Goal: Information Seeking & Learning: Learn about a topic

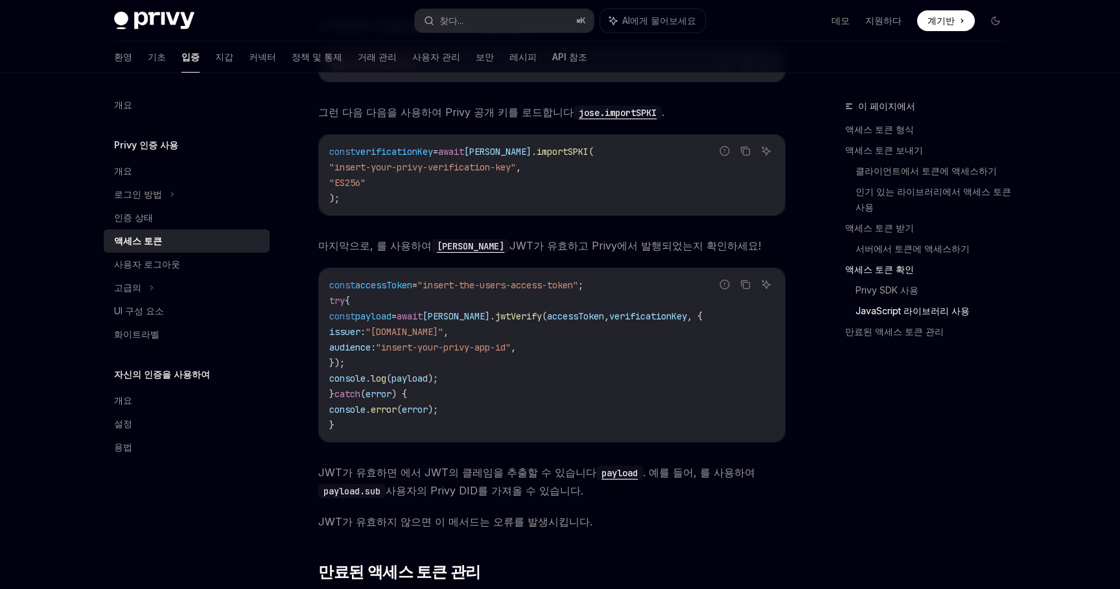
scroll to position [3195, 0]
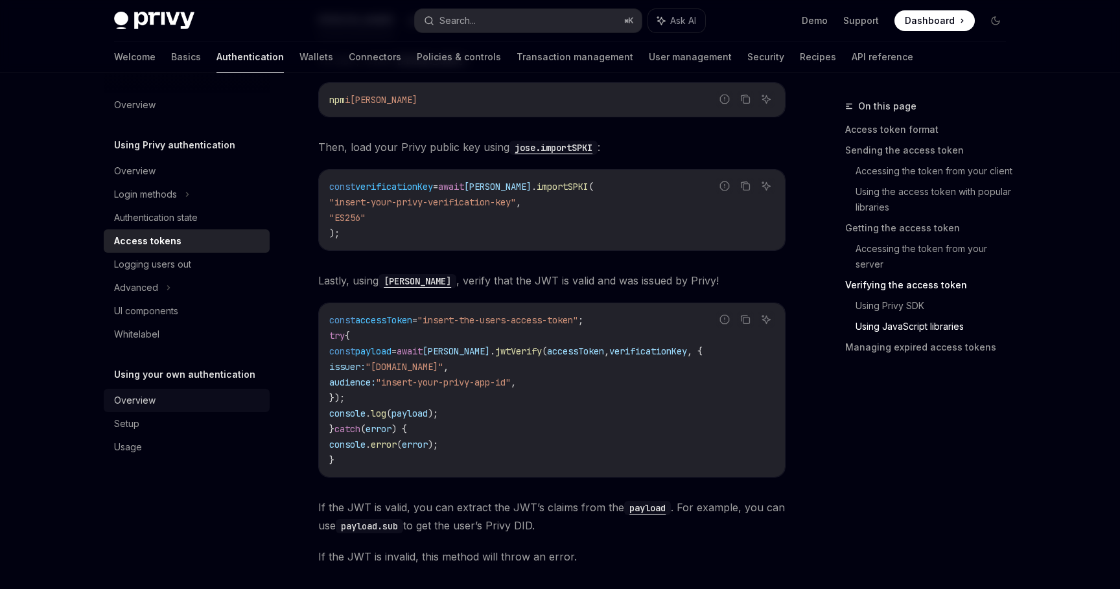
click at [216, 390] on link "Overview" at bounding box center [187, 400] width 166 height 23
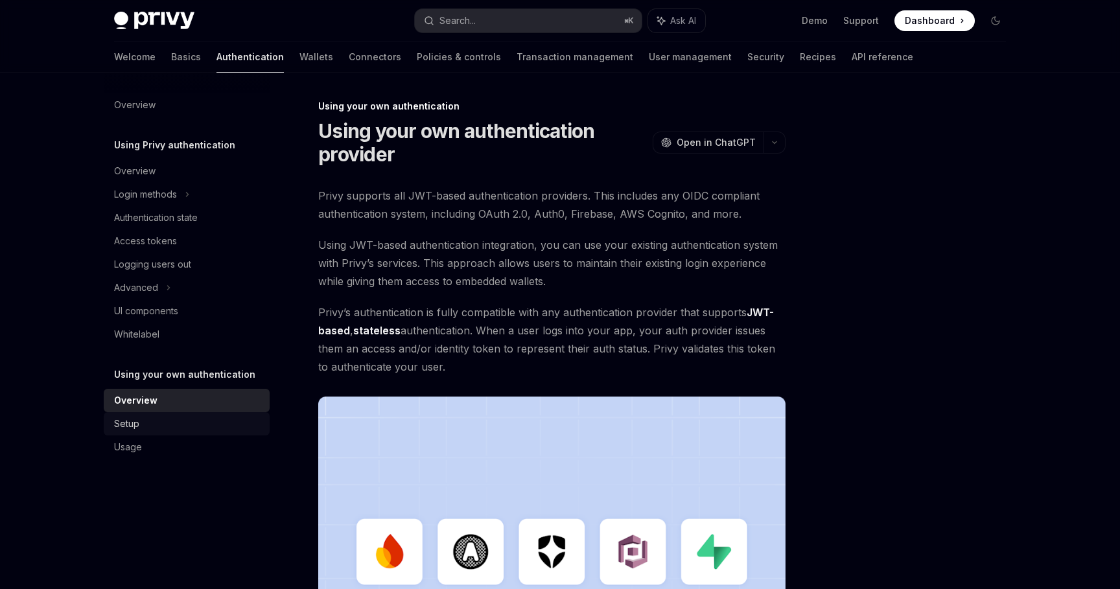
click at [202, 424] on div "Setup" at bounding box center [188, 424] width 148 height 16
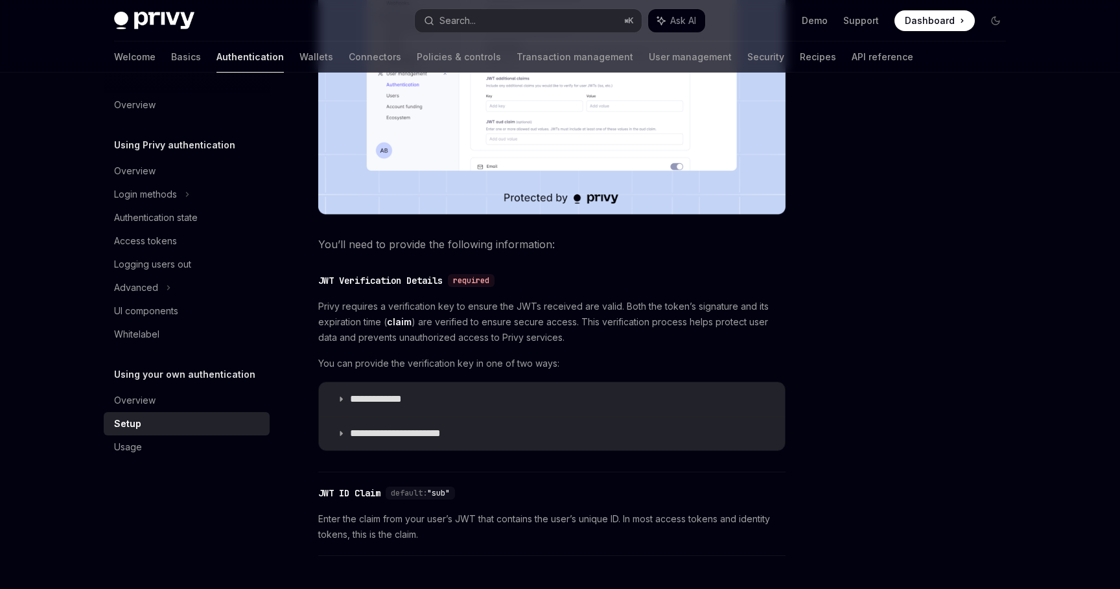
scroll to position [563, 0]
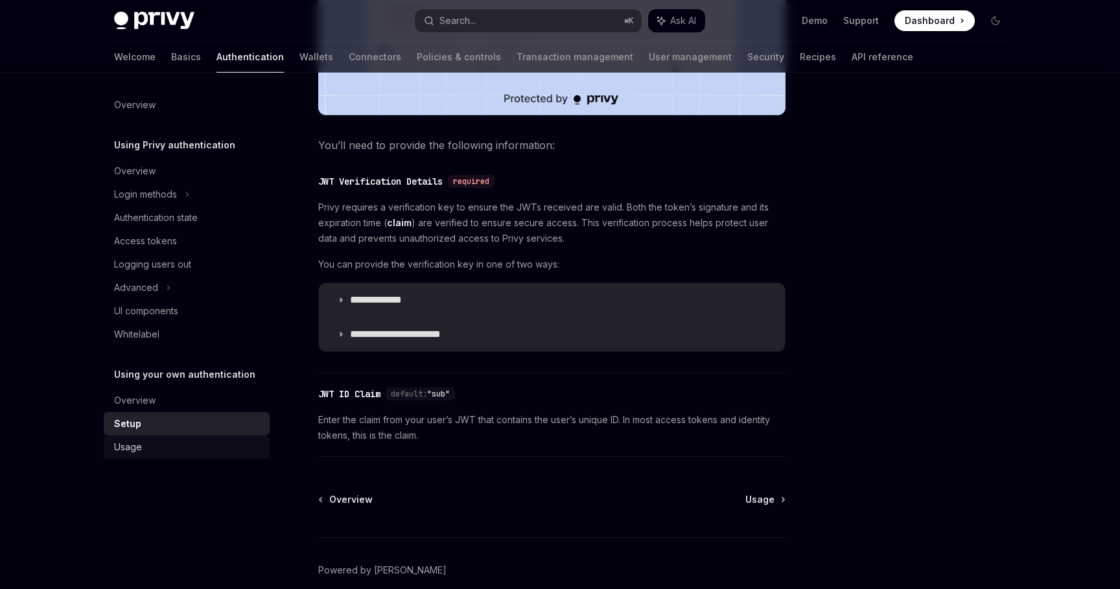
click at [216, 437] on link "Usage" at bounding box center [187, 447] width 166 height 23
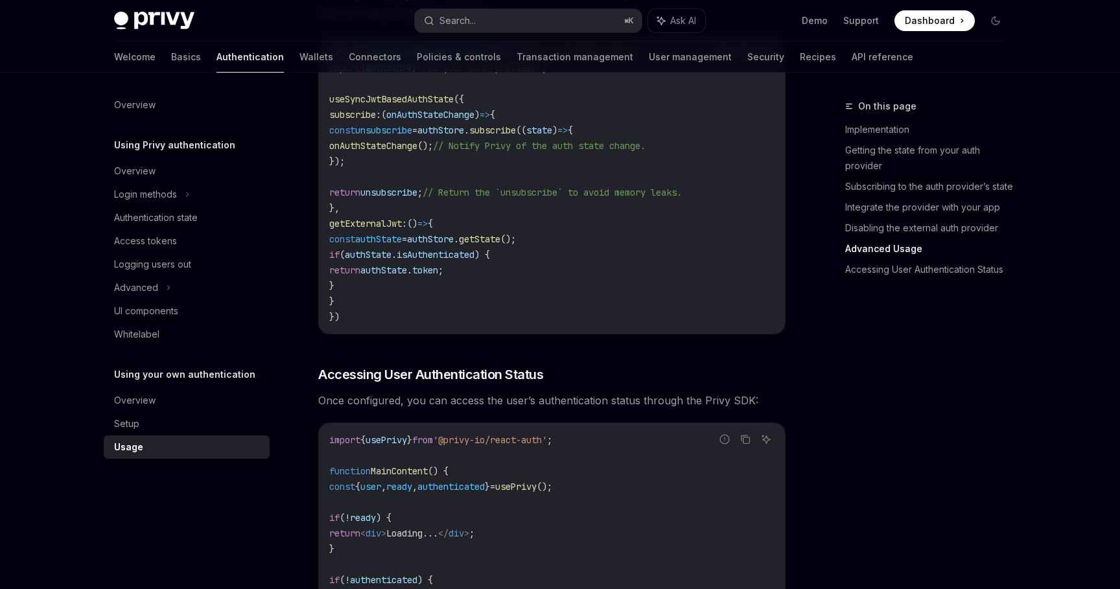
scroll to position [2301, 0]
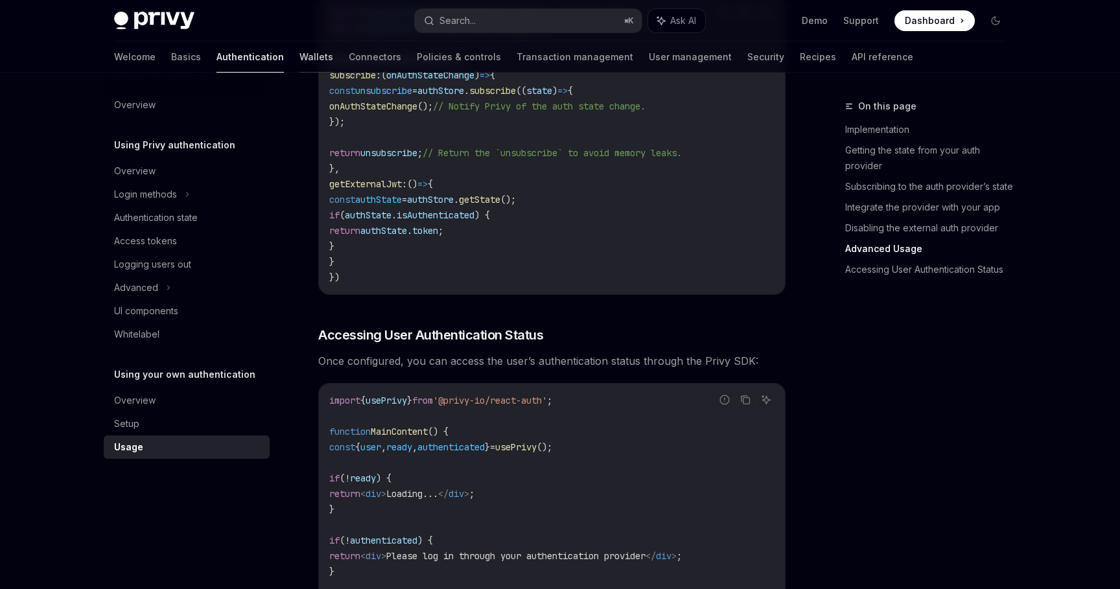
click at [299, 54] on link "Wallets" at bounding box center [316, 56] width 34 height 31
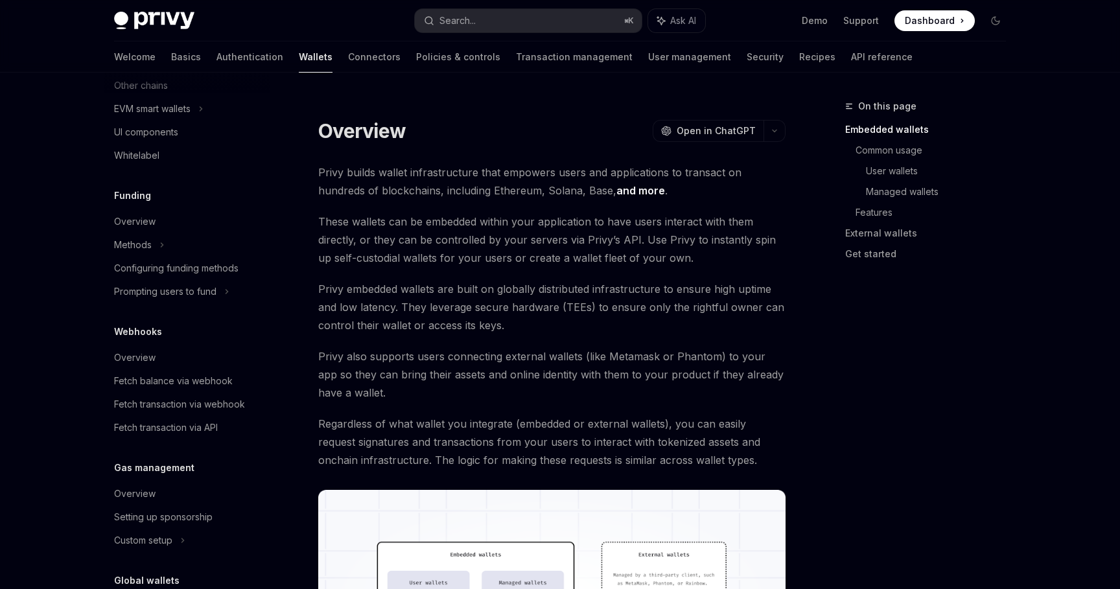
scroll to position [524, 0]
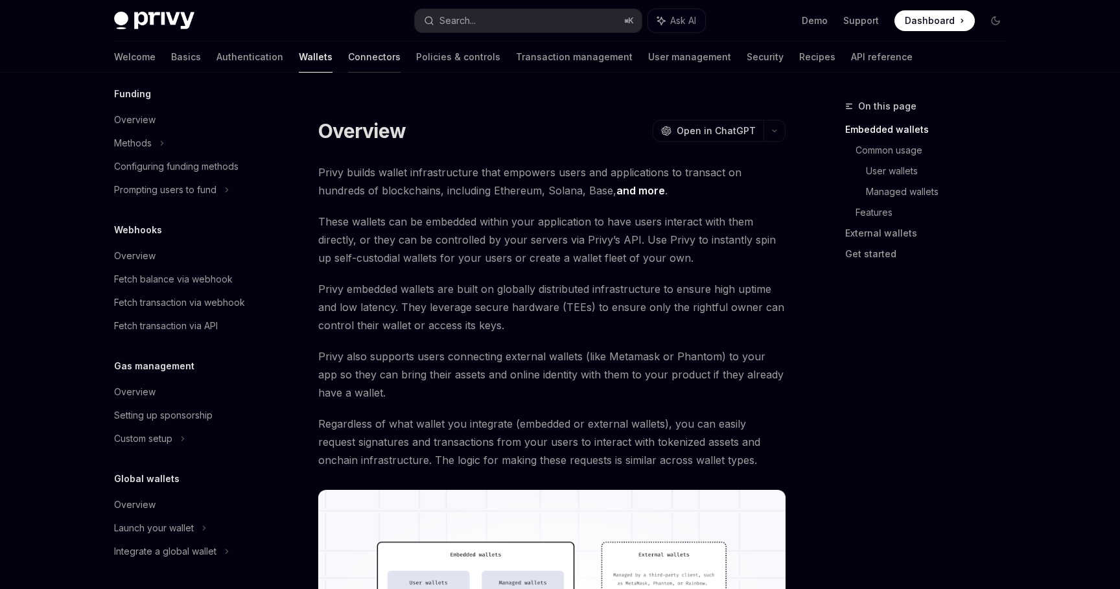
click at [348, 60] on link "Connectors" at bounding box center [374, 56] width 53 height 31
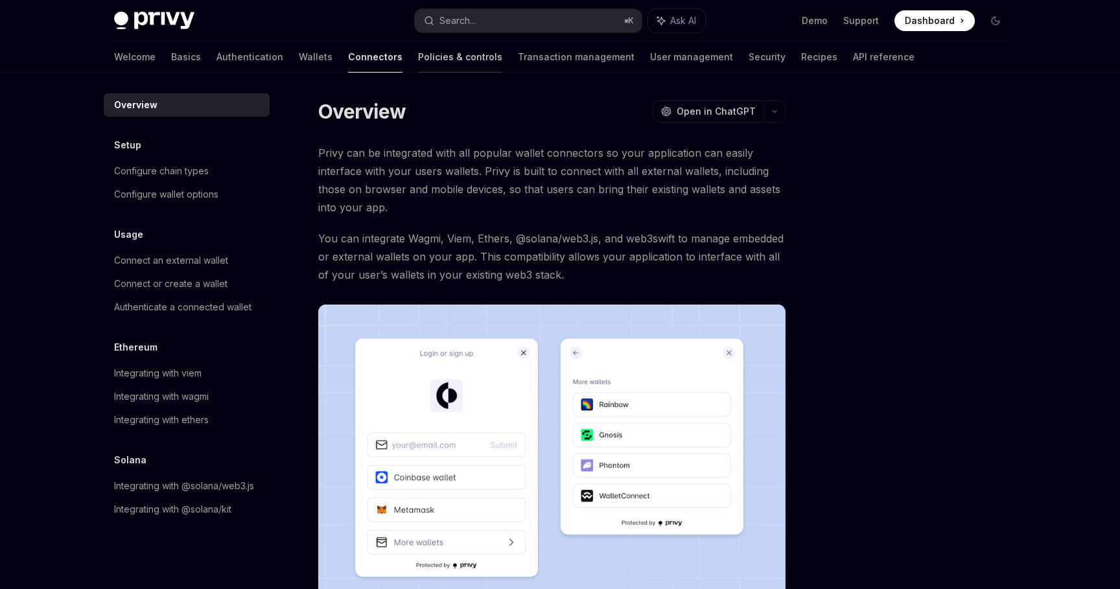
click at [418, 65] on link "Policies & controls" at bounding box center [460, 56] width 84 height 31
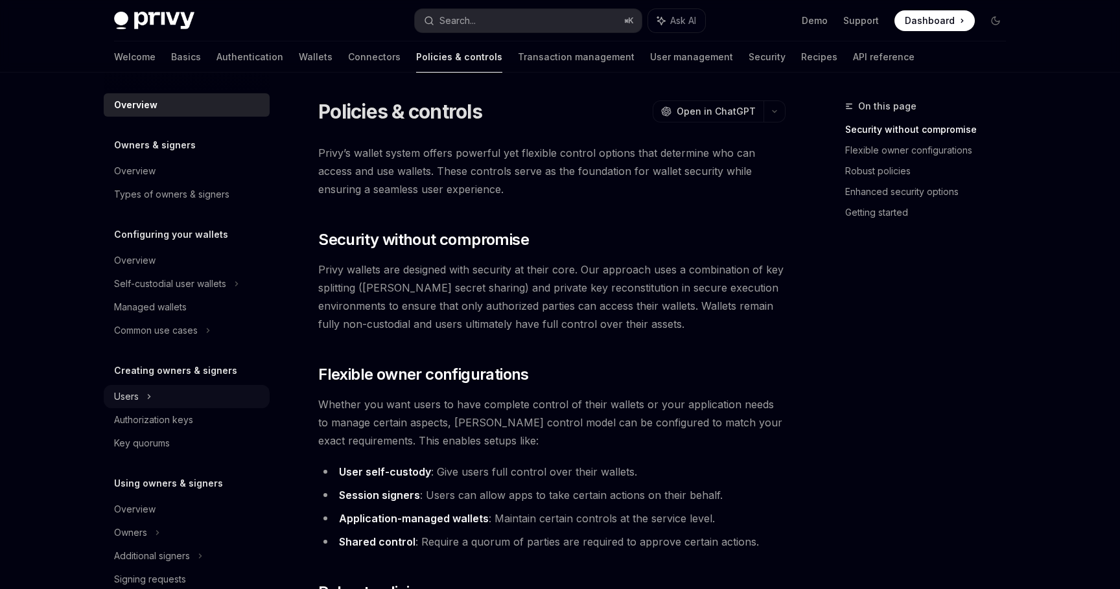
click at [207, 391] on div "Users" at bounding box center [187, 396] width 166 height 23
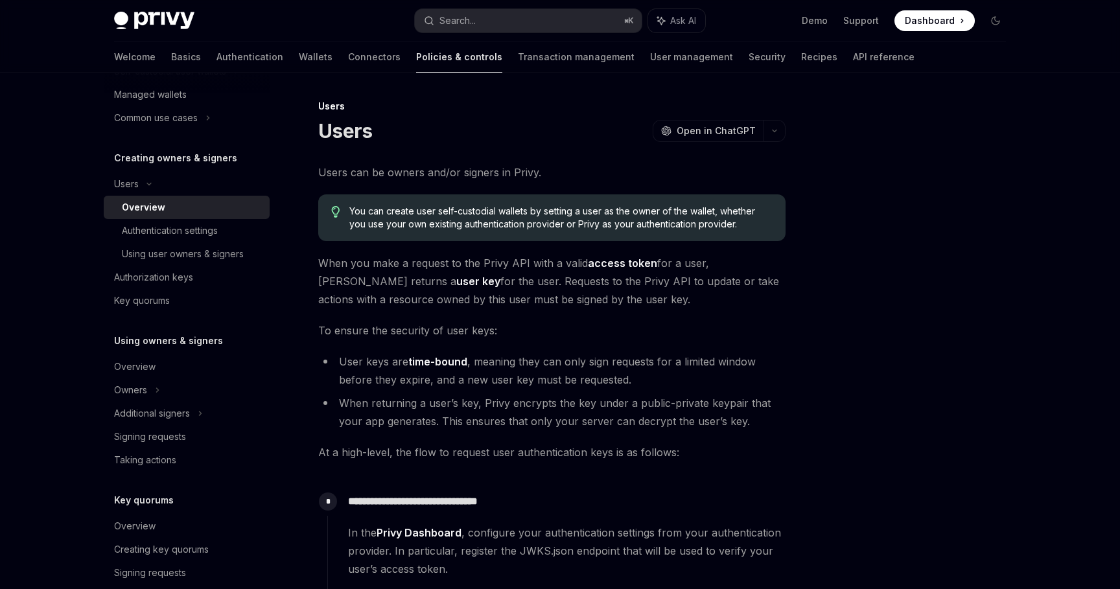
scroll to position [215, 0]
click at [246, 367] on div "Overview" at bounding box center [188, 365] width 148 height 16
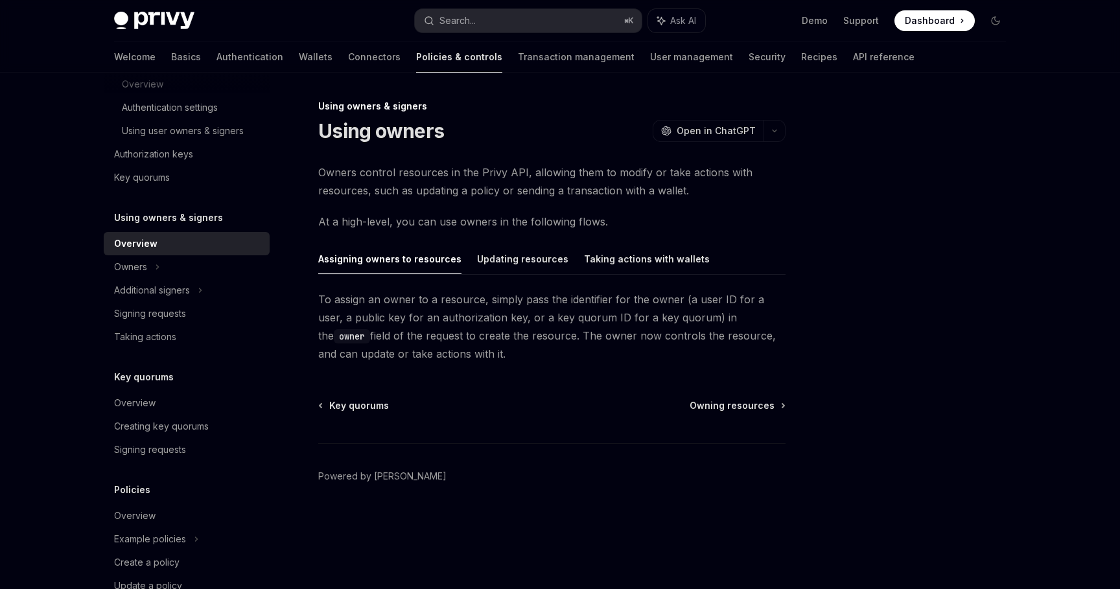
scroll to position [393, 0]
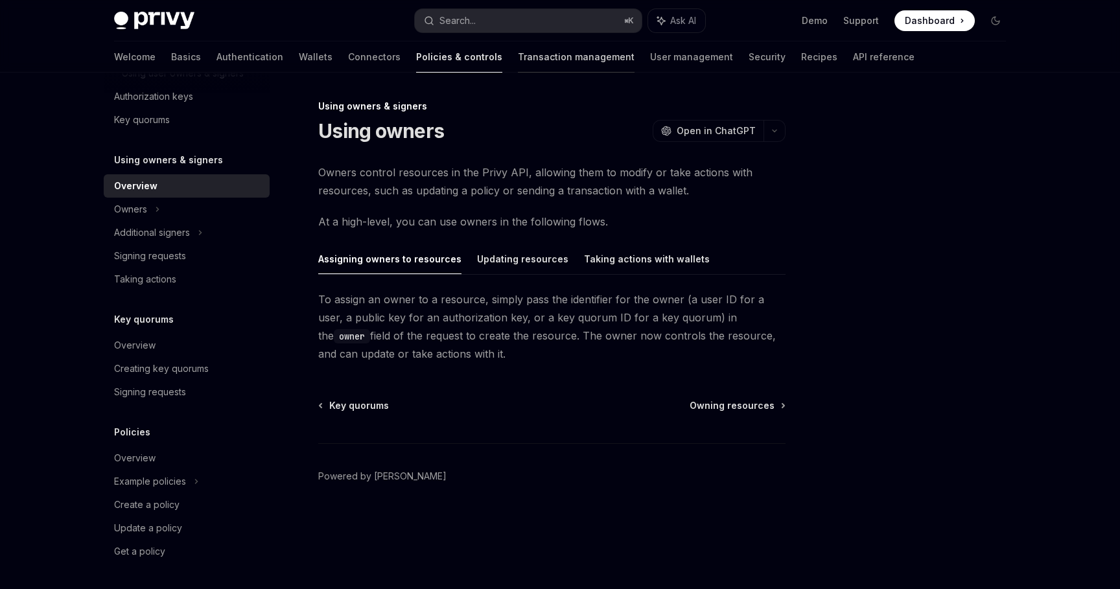
click at [525, 58] on link "Transaction management" at bounding box center [576, 56] width 117 height 31
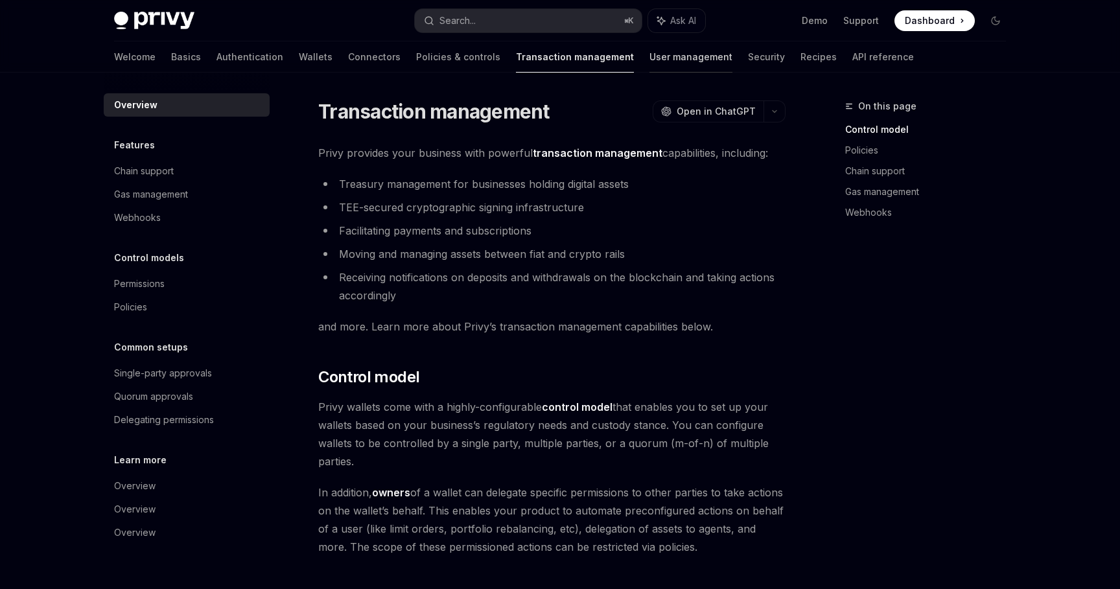
click at [650, 50] on link "User management" at bounding box center [691, 56] width 83 height 31
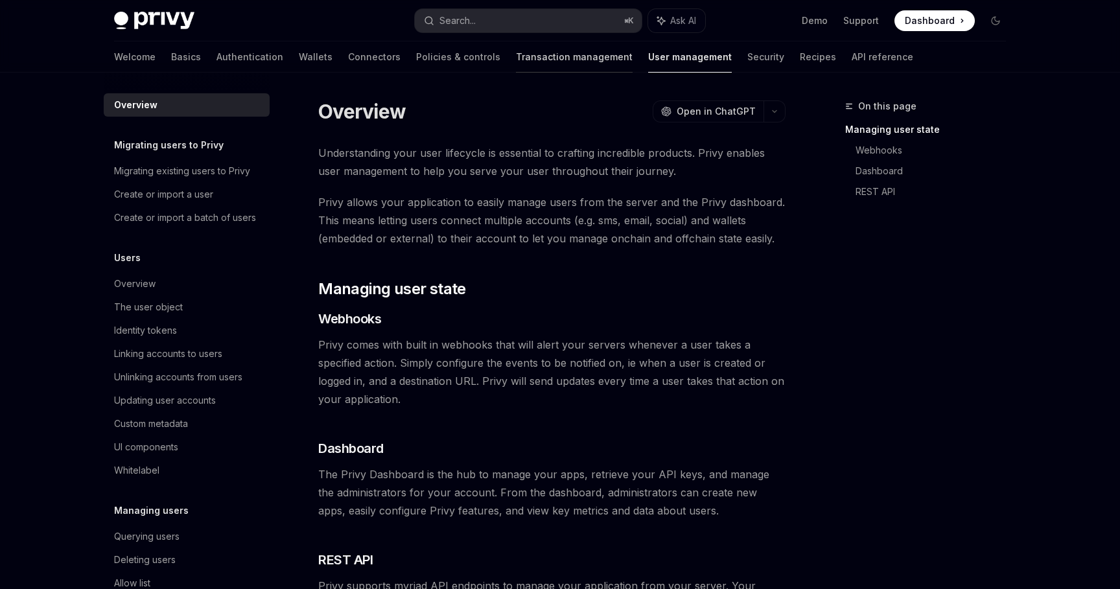
click at [516, 65] on link "Transaction management" at bounding box center [574, 56] width 117 height 31
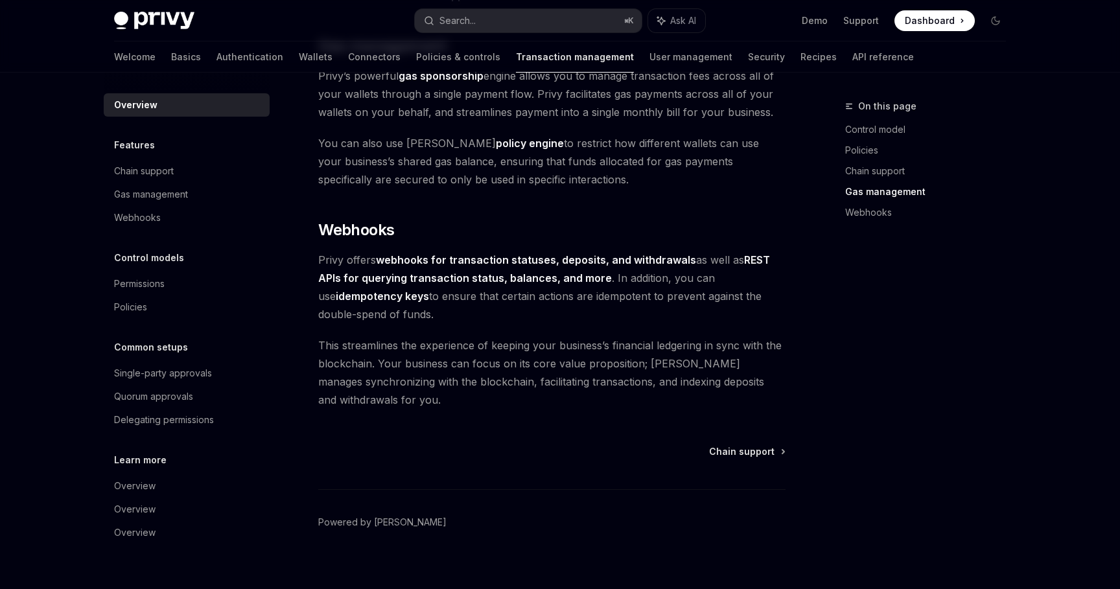
scroll to position [1149, 0]
click at [181, 372] on div "Single-party approvals" at bounding box center [163, 374] width 98 height 16
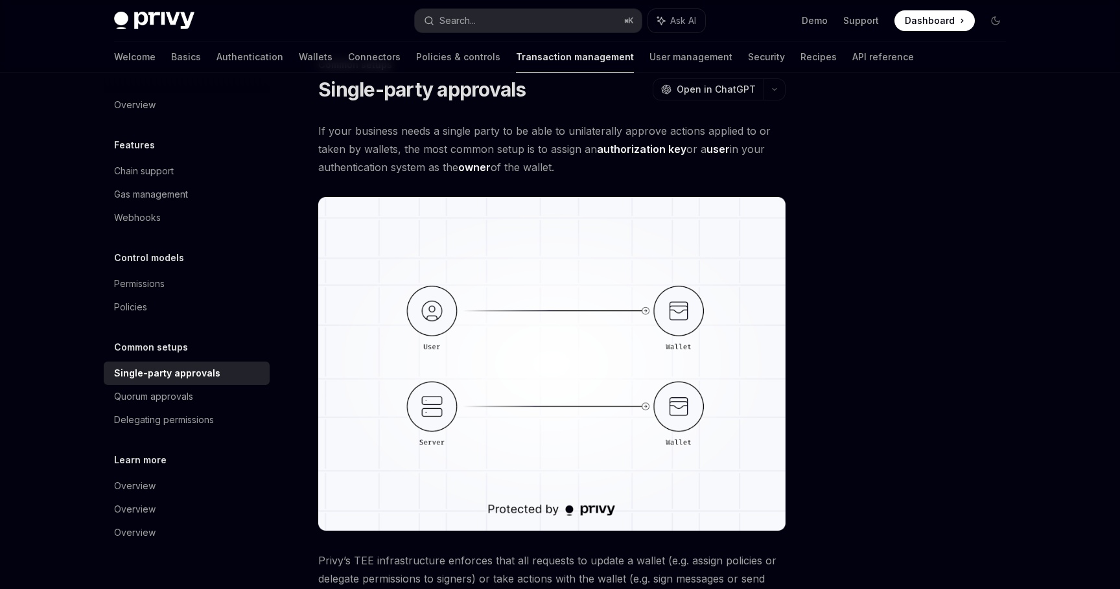
scroll to position [269, 0]
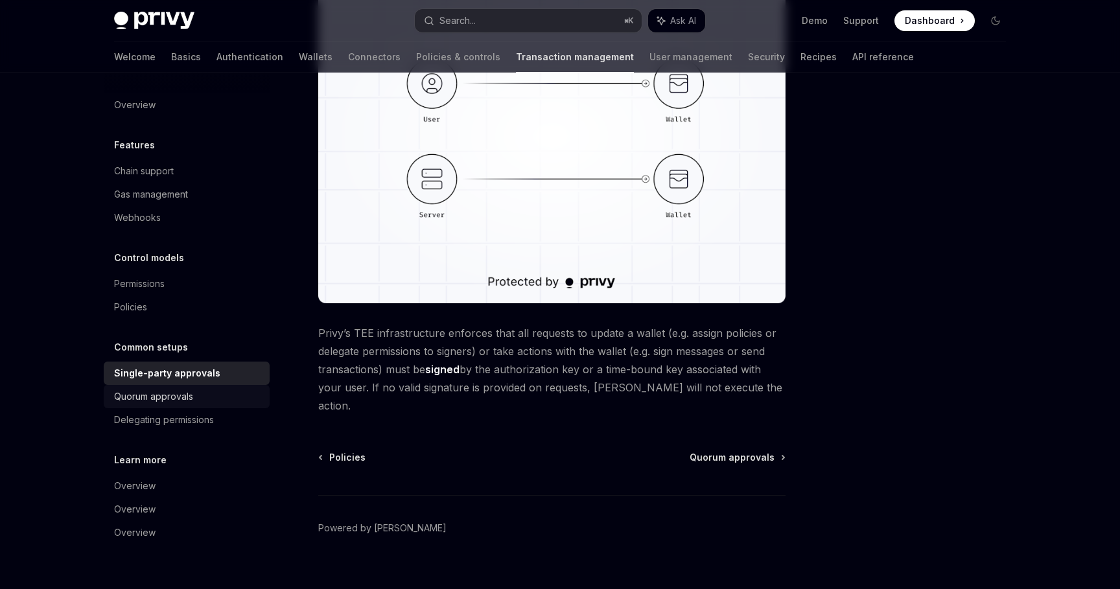
click at [222, 397] on div "Quorum approvals" at bounding box center [188, 397] width 148 height 16
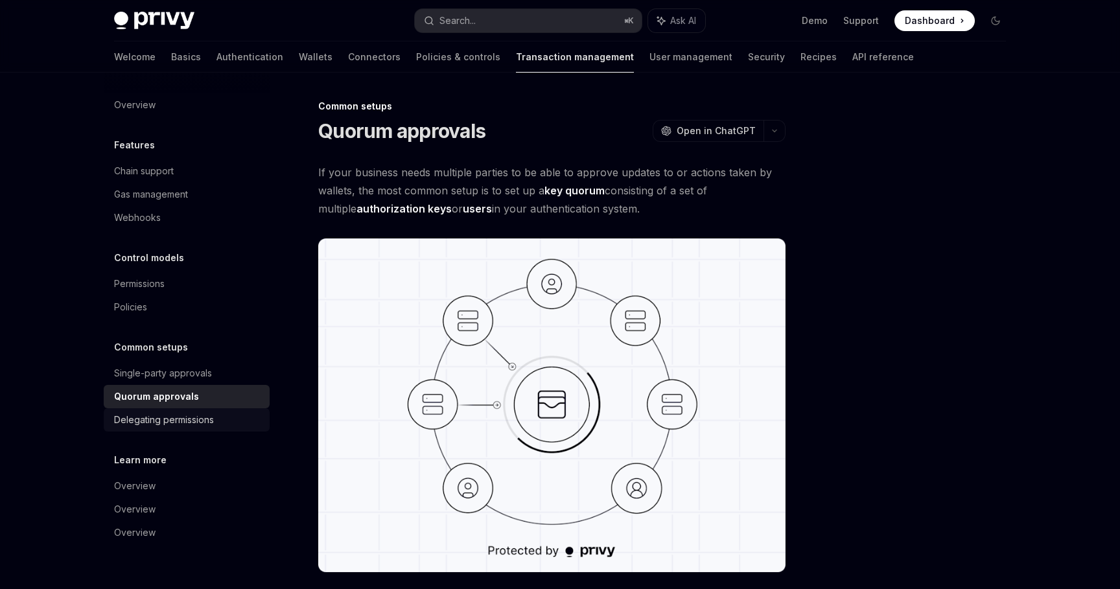
click at [224, 426] on div "Delegating permissions" at bounding box center [188, 420] width 148 height 16
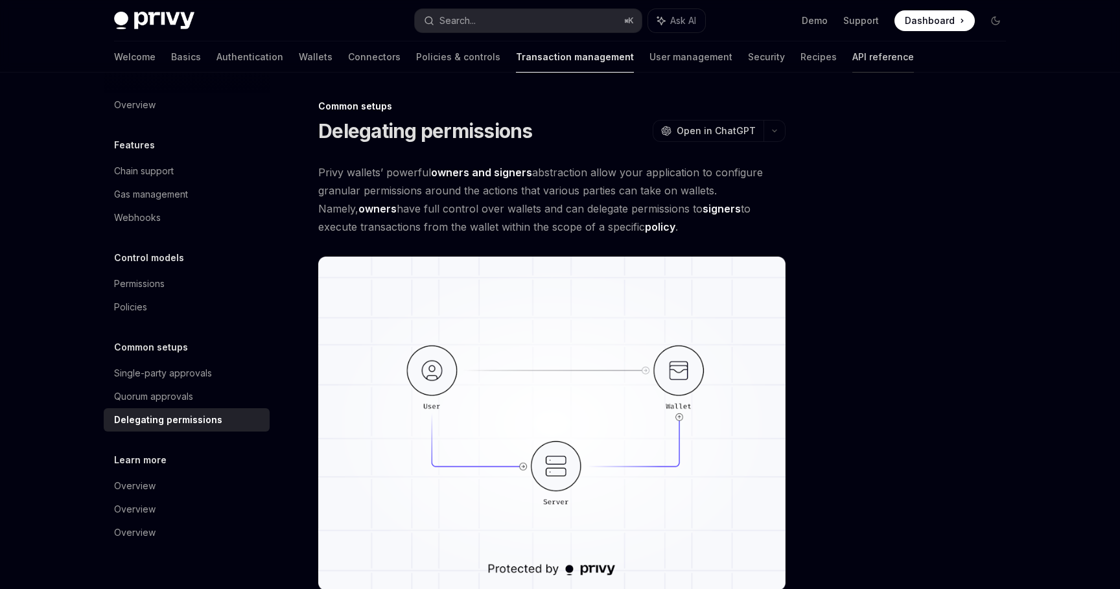
click at [852, 51] on link "API reference" at bounding box center [883, 56] width 62 height 31
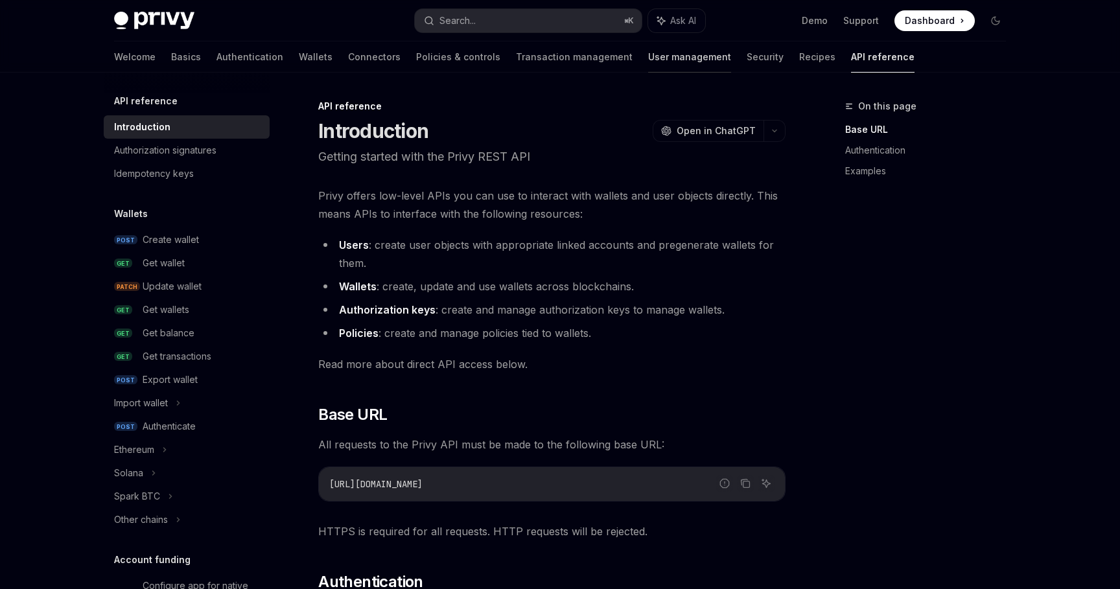
click at [648, 65] on link "User management" at bounding box center [689, 56] width 83 height 31
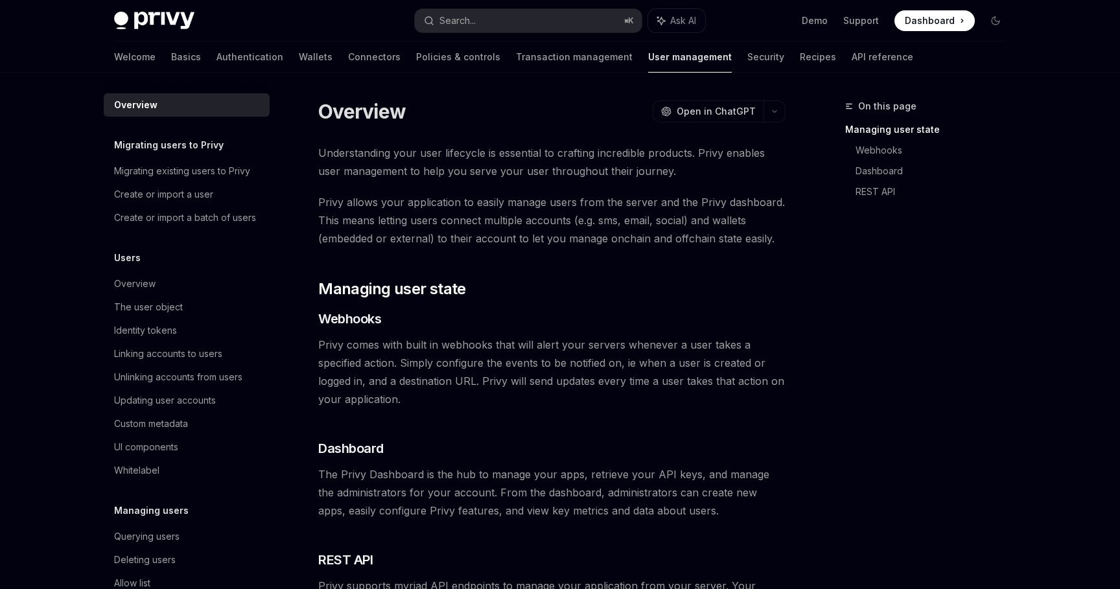
type textarea "*"
click at [847, 432] on div "On this page Managing user state Webhooks Dashboard REST API" at bounding box center [917, 344] width 197 height 491
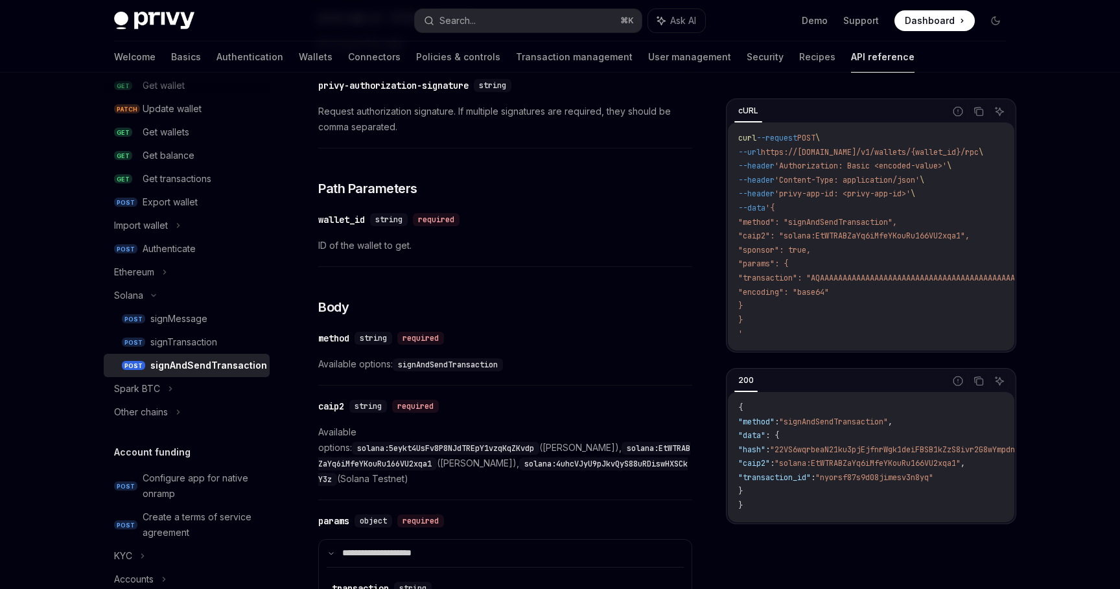
scroll to position [290, 0]
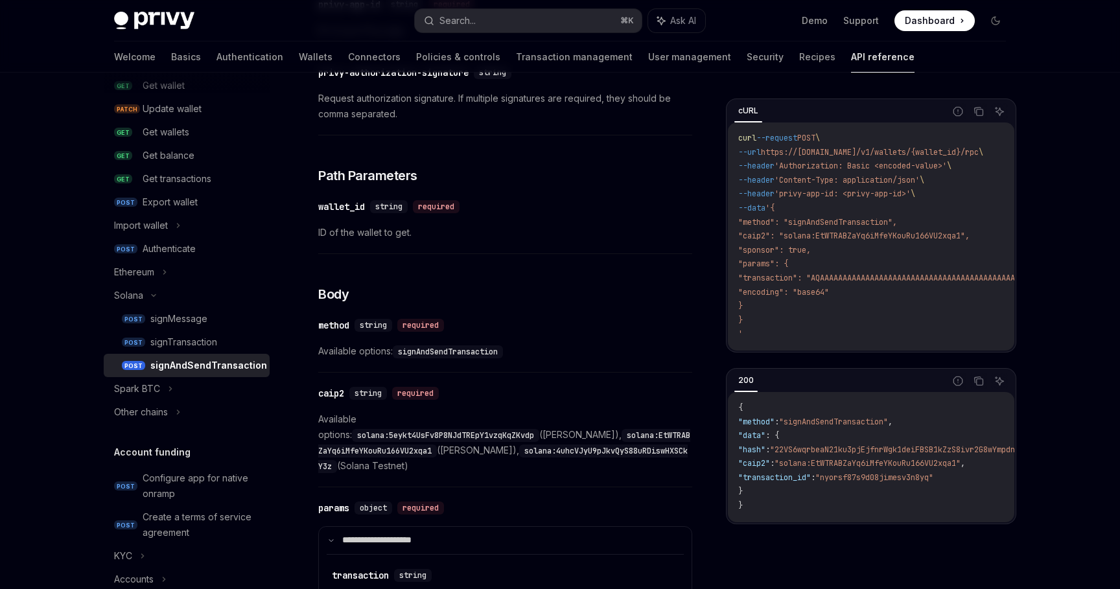
type textarea "*"
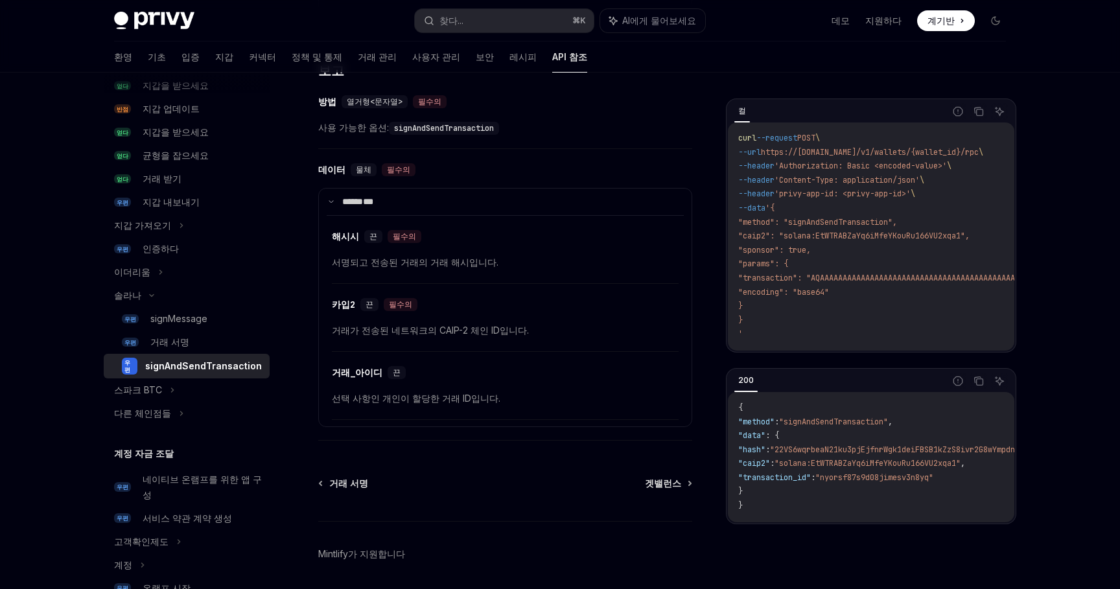
scroll to position [1029, 0]
